Goal: Information Seeking & Learning: Learn about a topic

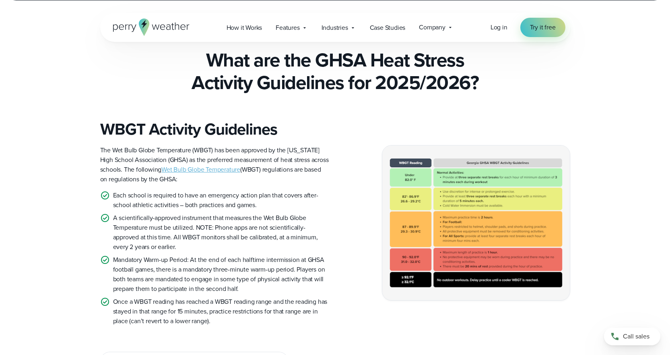
scroll to position [201, 0]
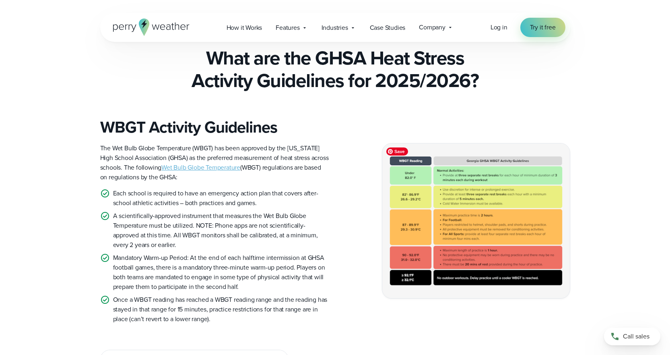
click at [506, 214] on img at bounding box center [476, 220] width 188 height 154
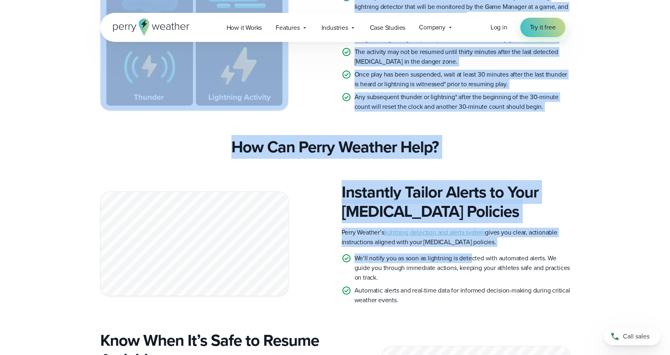
scroll to position [1771, 0]
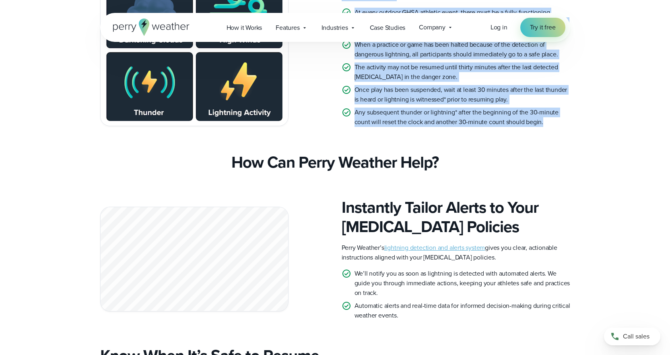
drag, startPoint x: 242, startPoint y: 143, endPoint x: 546, endPoint y: 137, distance: 304.4
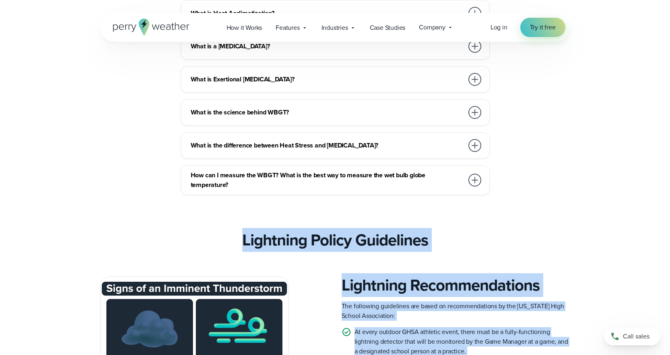
scroll to position [1449, 0]
